Goal: Task Accomplishment & Management: Manage account settings

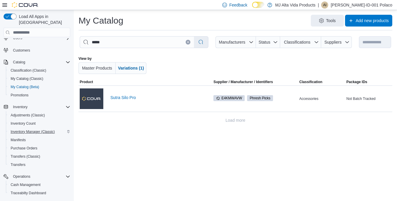
scroll to position [25, 0]
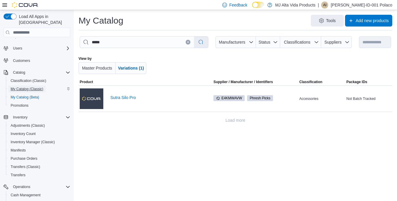
click at [26, 87] on span "My Catalog (Classic)" at bounding box center [27, 89] width 33 height 5
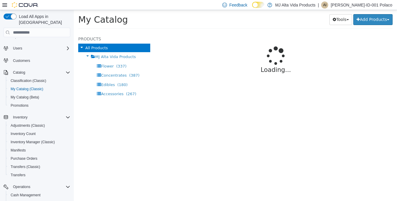
select select "**********"
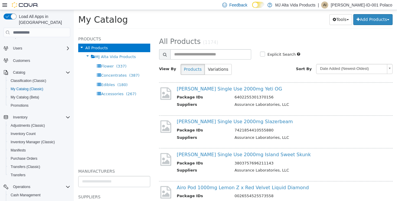
drag, startPoint x: 124, startPoint y: 116, endPoint x: 120, endPoint y: 124, distance: 8.0
click at [120, 124] on div "All Products MJ Alta Vida Products Flower (337) Concentrates (387) Edibles (180…" at bounding box center [114, 103] width 72 height 118
click at [119, 56] on span "MJ Alta Vida Products" at bounding box center [115, 57] width 41 height 4
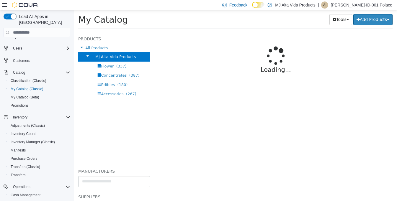
select select "**********"
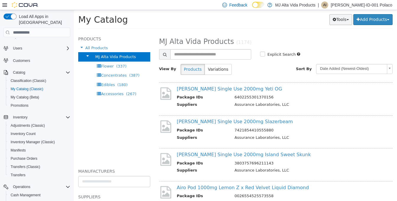
click at [344, 19] on button "Tools" at bounding box center [340, 19] width 23 height 11
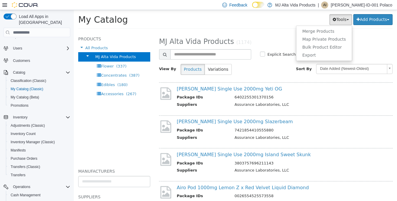
click at [267, 27] on div "My Catalog Tools Merge Products Map Private Products Bulk Product Editor Export…" at bounding box center [235, 21] width 314 height 15
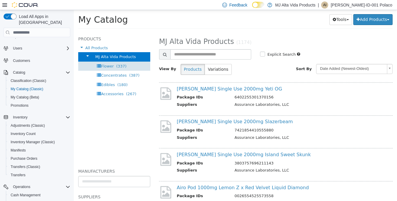
click at [108, 66] on span "Flower" at bounding box center [107, 66] width 13 height 4
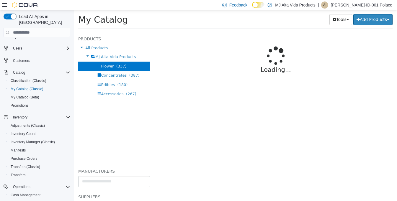
select select "**********"
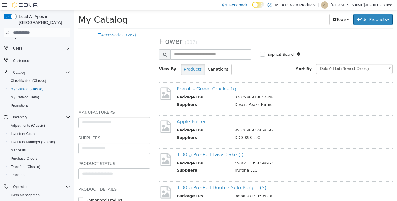
scroll to position [86, 0]
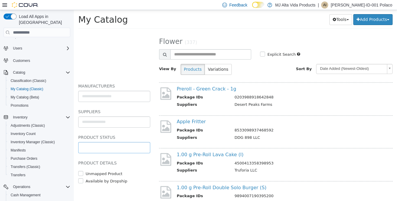
click at [124, 148] on input "text" at bounding box center [113, 147] width 71 height 9
click at [132, 32] on body "**********" at bounding box center [235, 21] width 323 height 22
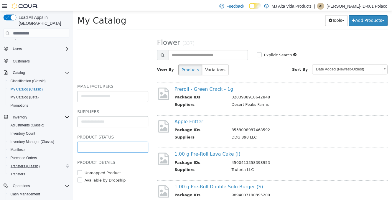
scroll to position [55, 0]
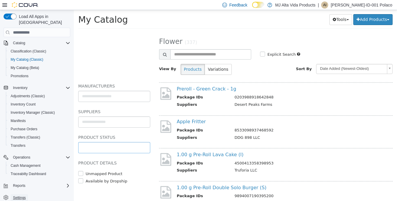
type input "**********"
click at [20, 196] on span "Settings" at bounding box center [19, 198] width 13 height 5
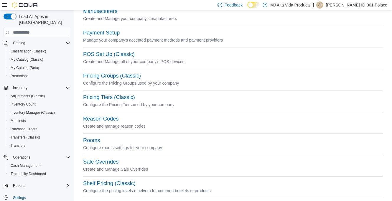
scroll to position [206, 0]
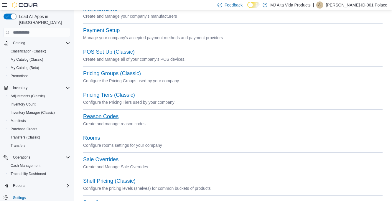
click at [109, 115] on button "Reason Codes" at bounding box center [100, 117] width 35 height 6
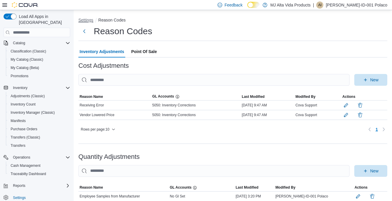
click at [80, 19] on button "Settings" at bounding box center [85, 20] width 15 height 5
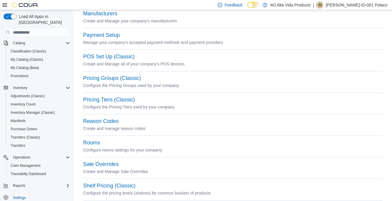
scroll to position [206, 0]
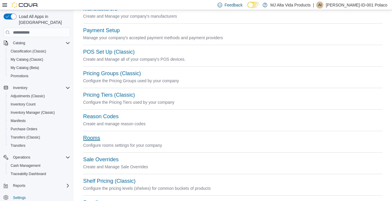
click at [95, 138] on button "Rooms" at bounding box center [91, 138] width 17 height 6
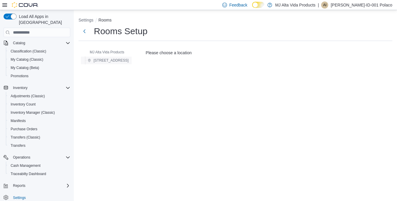
click at [122, 61] on span "[STREET_ADDRESS]" at bounding box center [110, 60] width 35 height 5
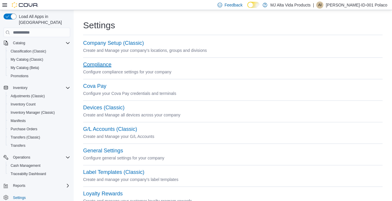
click at [101, 64] on button "Compliance" at bounding box center [97, 65] width 28 height 6
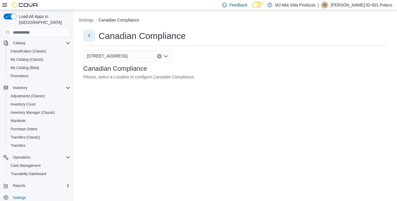
click at [87, 35] on button "Next" at bounding box center [89, 36] width 12 height 12
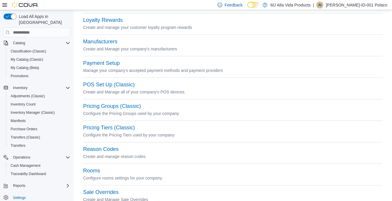
scroll to position [177, 0]
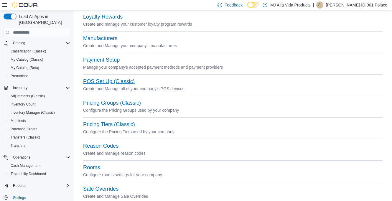
click at [103, 80] on button "POS Set Up (Classic)" at bounding box center [109, 81] width 52 height 6
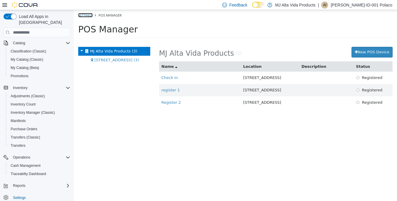
click at [86, 16] on link "Settings" at bounding box center [85, 15] width 14 height 4
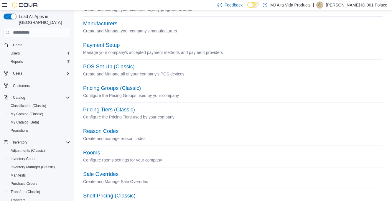
scroll to position [206, 0]
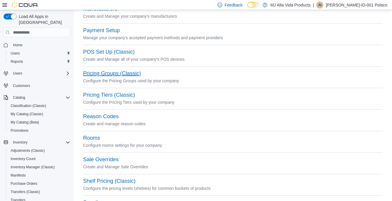
click at [105, 74] on button "Pricing Groups (Classic)" at bounding box center [112, 73] width 58 height 6
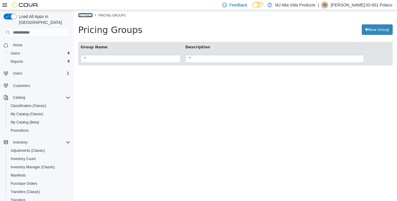
click at [85, 14] on link "Settings" at bounding box center [85, 15] width 14 height 4
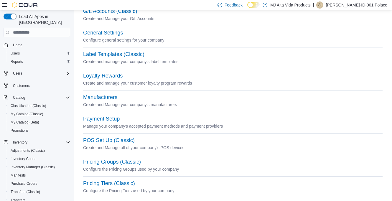
scroll to position [147, 0]
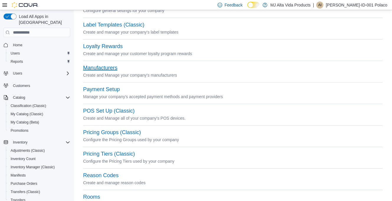
click at [112, 65] on button "Manufacturers" at bounding box center [100, 68] width 34 height 6
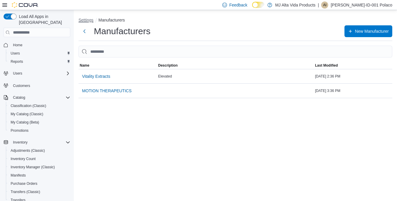
drag, startPoint x: 88, startPoint y: 19, endPoint x: 107, endPoint y: 52, distance: 38.7
click at [88, 18] on button "Settings" at bounding box center [85, 20] width 15 height 5
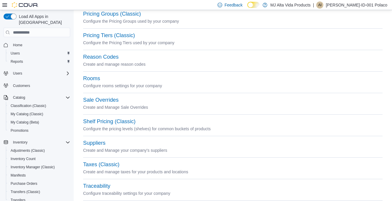
scroll to position [279, 0]
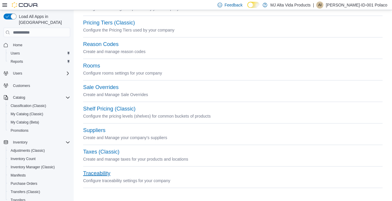
click at [99, 171] on button "Traceability" at bounding box center [96, 173] width 27 height 6
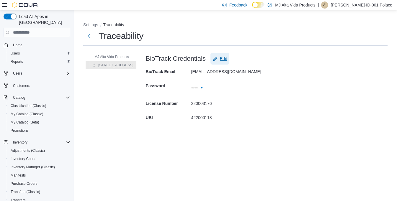
click at [227, 58] on span "Edit" at bounding box center [223, 59] width 7 height 6
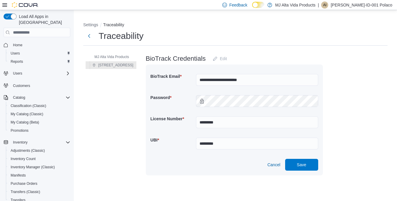
click at [354, 85] on form "**********" at bounding box center [267, 114] width 242 height 123
click at [362, 99] on form "**********" at bounding box center [267, 114] width 242 height 123
click at [306, 164] on span "Save" at bounding box center [301, 165] width 9 height 6
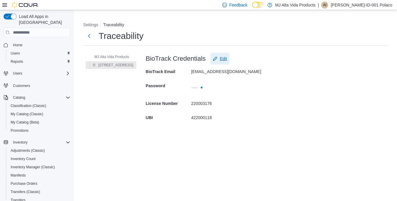
click at [227, 57] on span "Edit" at bounding box center [223, 59] width 7 height 6
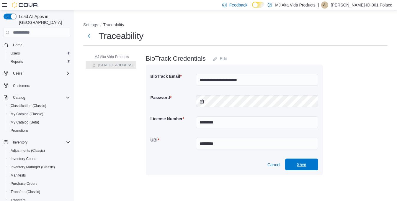
click at [306, 166] on span "Save" at bounding box center [301, 165] width 9 height 6
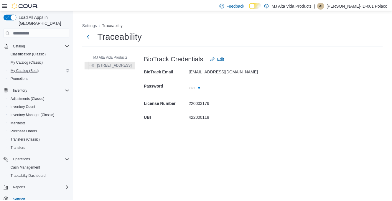
scroll to position [55, 0]
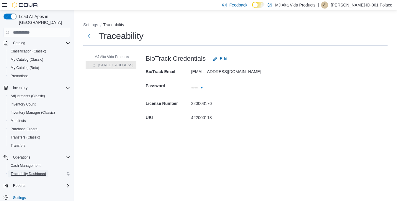
click at [42, 172] on span "Traceabilty Dashboard" at bounding box center [28, 174] width 35 height 5
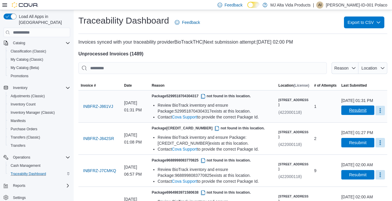
click at [349, 113] on span "Resubmit" at bounding box center [357, 110] width 17 height 6
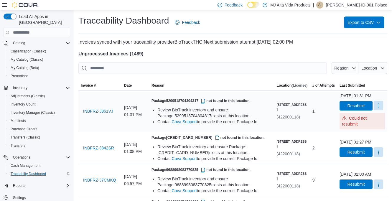
click at [379, 110] on button "More" at bounding box center [378, 105] width 9 height 9
click at [385, 108] on div "September 10, 2025 at 01:46 PM Resubmit Could not resubmit" at bounding box center [362, 111] width 45 height 37
click at [206, 97] on button "button" at bounding box center [202, 100] width 7 height 7
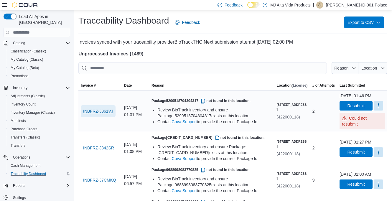
click at [99, 111] on span "INBFRZ-J861VJ" at bounding box center [98, 111] width 30 height 6
click at [35, 49] on span "Classification (Classic)" at bounding box center [29, 51] width 36 height 5
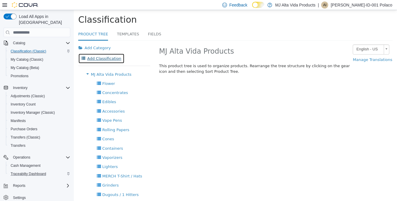
click at [107, 59] on button "Add Classification" at bounding box center [101, 58] width 46 height 11
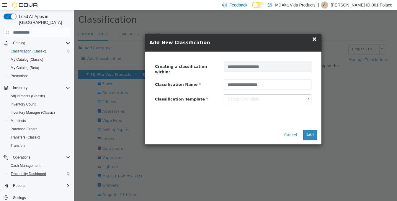
type input "**********"
click at [296, 95] on body "× Product Tree Classification Product Tree Templates Fields Add Category Add Cl…" at bounding box center [235, 147] width 323 height 274
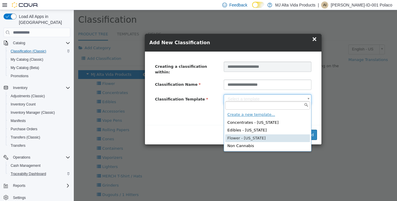
type input "****"
click at [309, 96] on body "× Product Tree Classification Product Tree Templates Fields Add Category Add Cl…" at bounding box center [235, 147] width 323 height 274
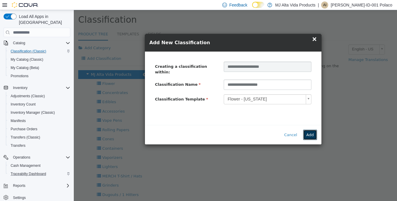
click at [311, 132] on button "Add" at bounding box center [310, 135] width 14 height 11
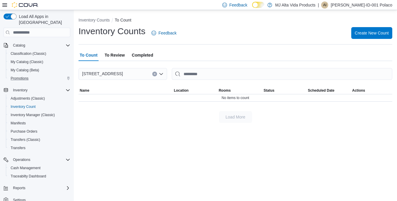
scroll to position [55, 0]
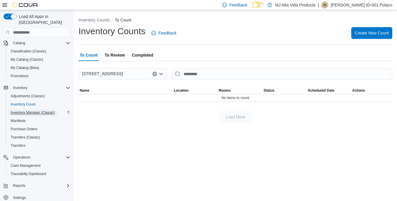
click at [35, 110] on span "Inventory Manager (Classic)" at bounding box center [33, 112] width 44 height 5
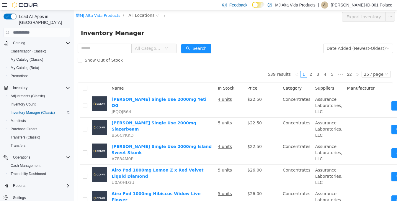
click at [145, 47] on span "All Categories" at bounding box center [148, 48] width 27 height 6
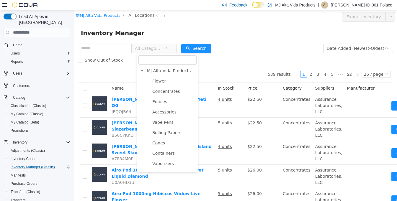
click at [226, 29] on div "Inventory Manager" at bounding box center [235, 32] width 309 height 9
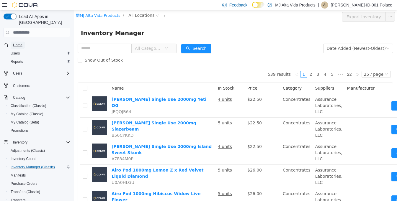
click at [22, 43] on span "Home" at bounding box center [17, 45] width 9 height 5
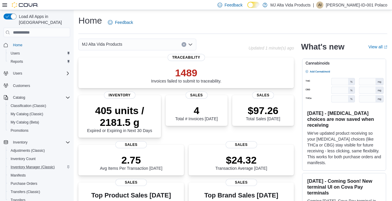
click at [192, 42] on icon "Open list of options" at bounding box center [190, 44] width 5 height 5
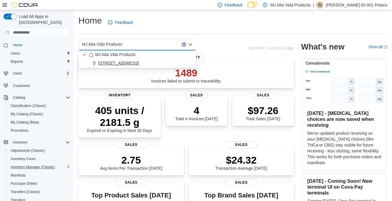
click at [139, 63] on span "[STREET_ADDRESS]" at bounding box center [118, 63] width 41 height 6
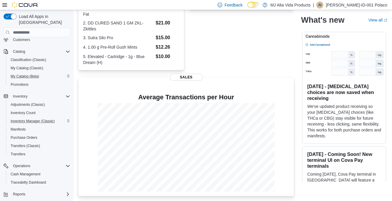
scroll to position [55, 0]
